Goal: Information Seeking & Learning: Learn about a topic

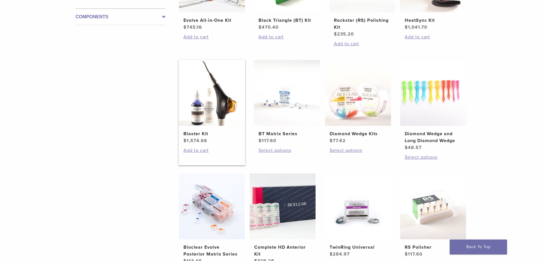
scroll to position [287, 0]
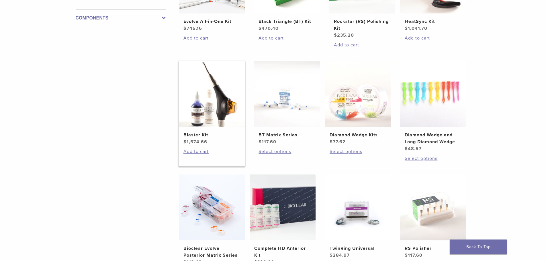
click at [214, 115] on img at bounding box center [212, 94] width 66 height 66
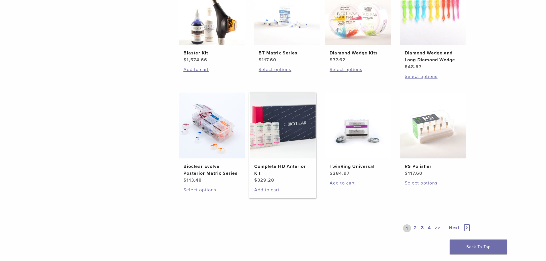
scroll to position [373, 0]
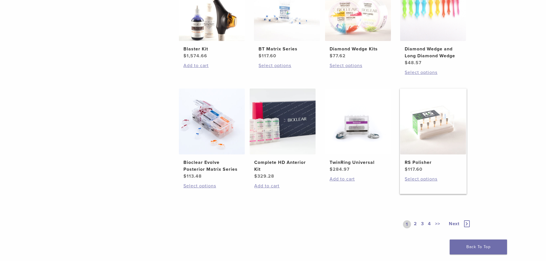
click at [440, 135] on img at bounding box center [433, 122] width 66 height 66
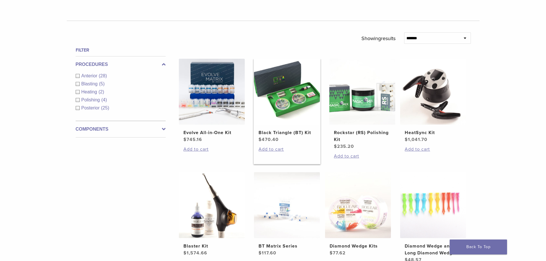
scroll to position [172, 0]
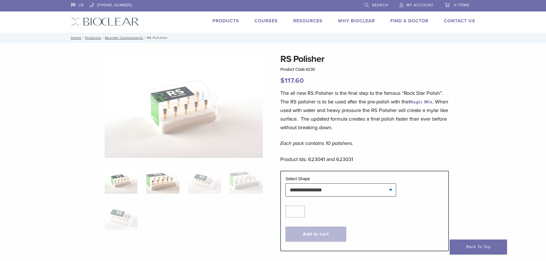
click at [165, 179] on img at bounding box center [162, 179] width 33 height 29
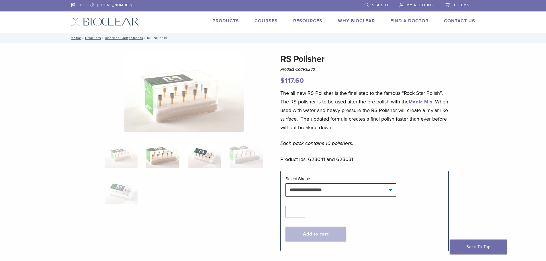
click at [205, 154] on img at bounding box center [204, 153] width 33 height 29
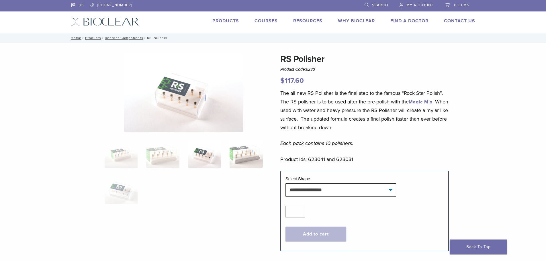
click at [237, 155] on img at bounding box center [246, 153] width 33 height 29
